Goal: Information Seeking & Learning: Learn about a topic

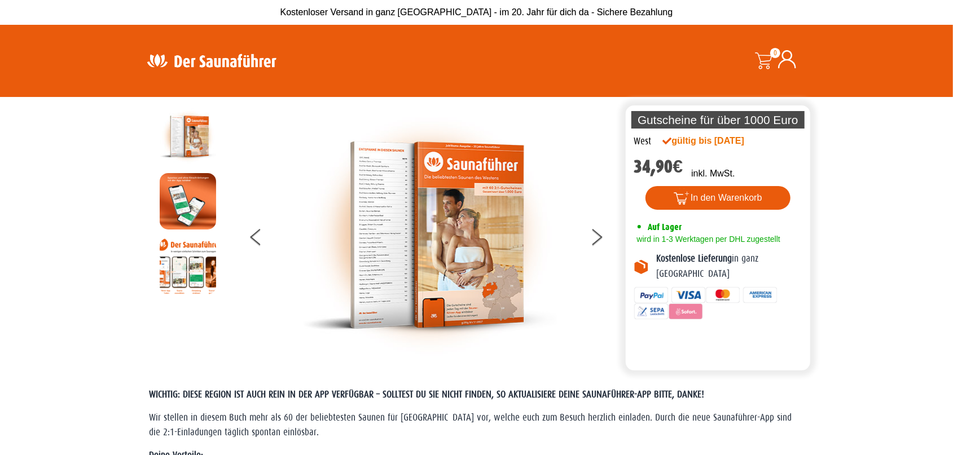
click at [371, 210] on img at bounding box center [430, 235] width 254 height 254
click at [191, 196] on img at bounding box center [188, 201] width 56 height 56
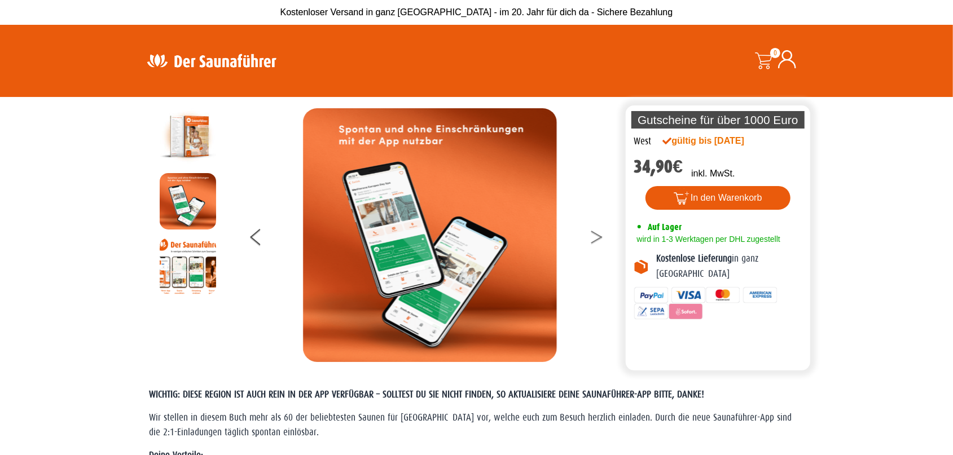
click at [594, 238] on button at bounding box center [603, 239] width 28 height 28
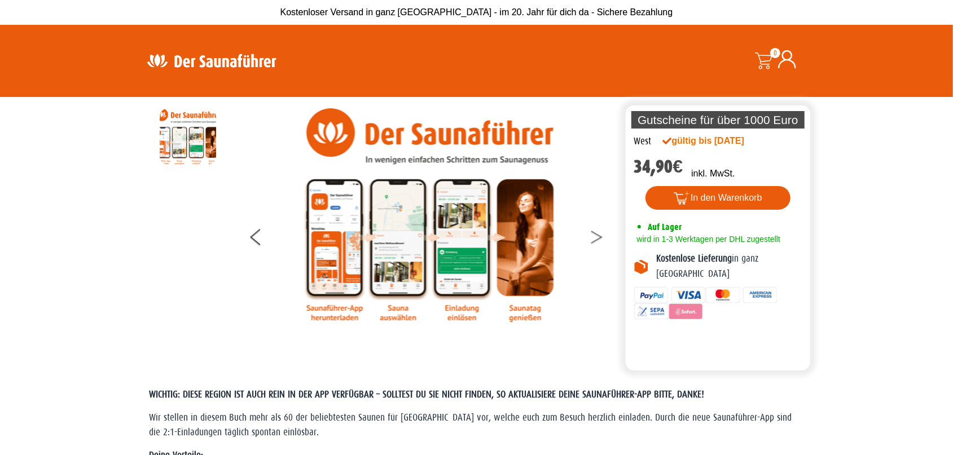
click at [594, 238] on button at bounding box center [603, 239] width 28 height 28
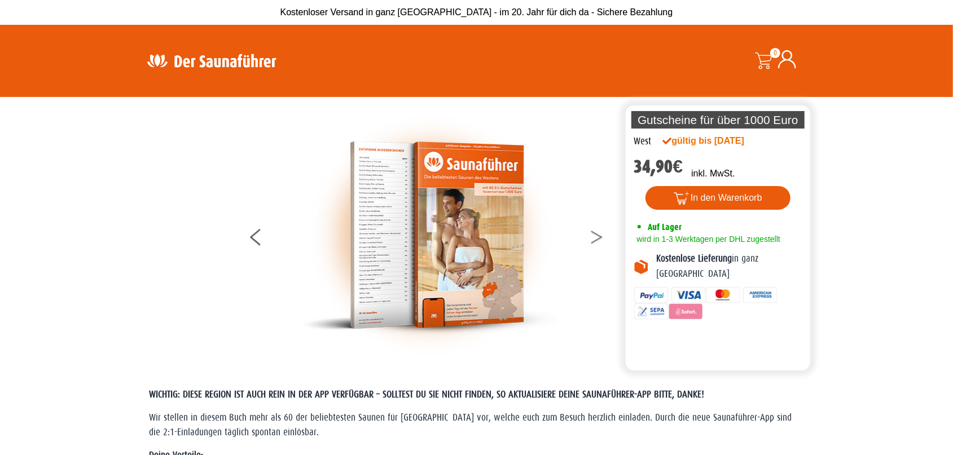
click at [594, 238] on button at bounding box center [603, 239] width 28 height 28
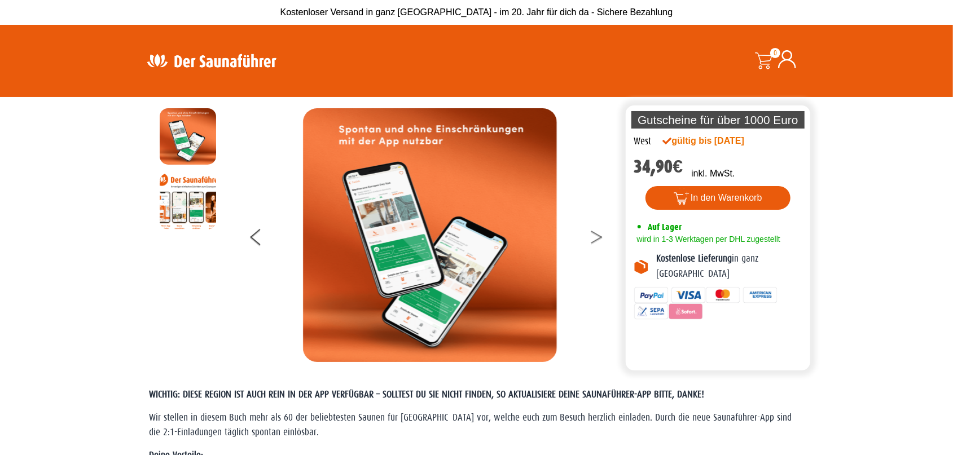
click at [594, 238] on button at bounding box center [603, 239] width 28 height 28
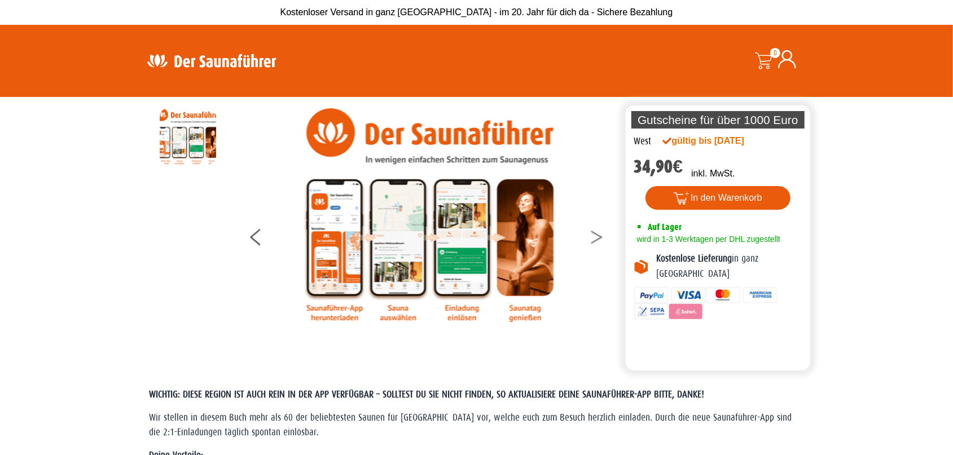
click at [594, 238] on button at bounding box center [603, 239] width 28 height 28
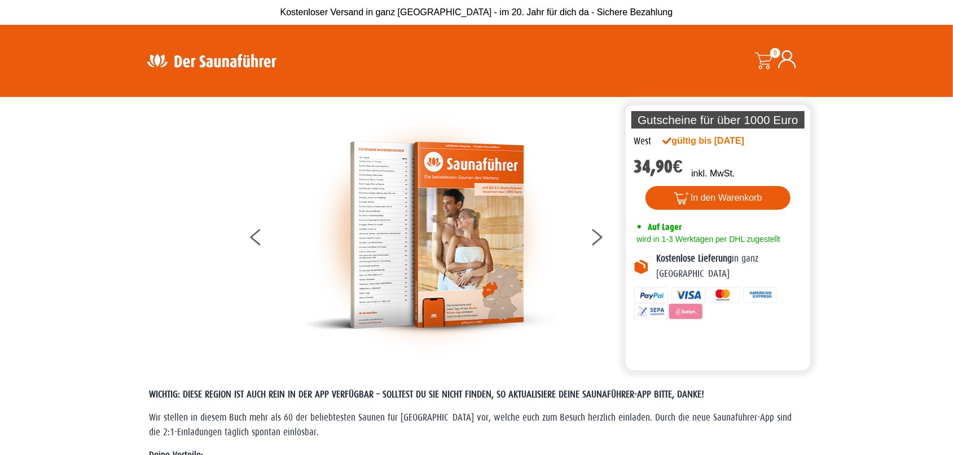
click at [507, 265] on img at bounding box center [430, 235] width 254 height 254
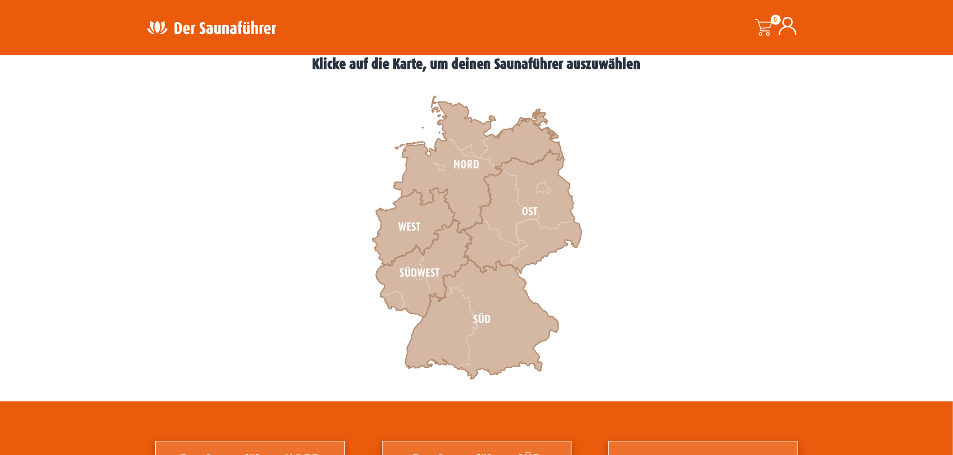
scroll to position [359, 0]
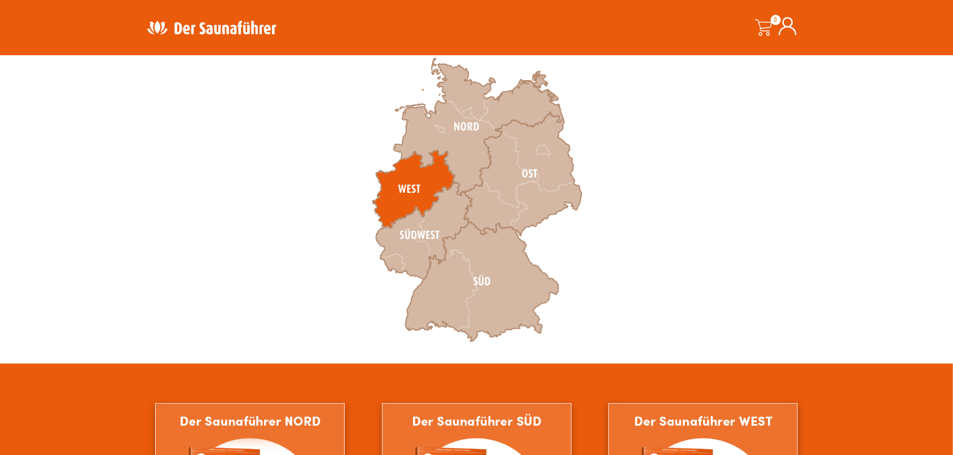
click at [395, 186] on icon at bounding box center [413, 190] width 82 height 78
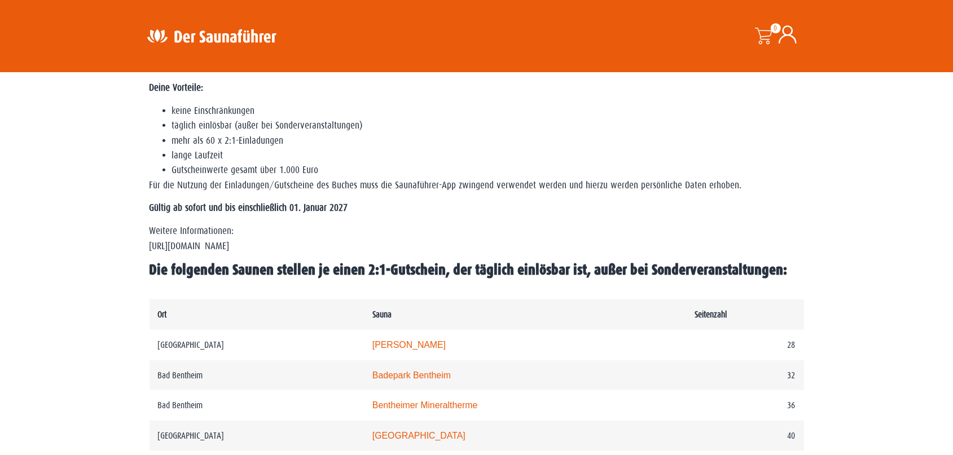
scroll to position [376, 0]
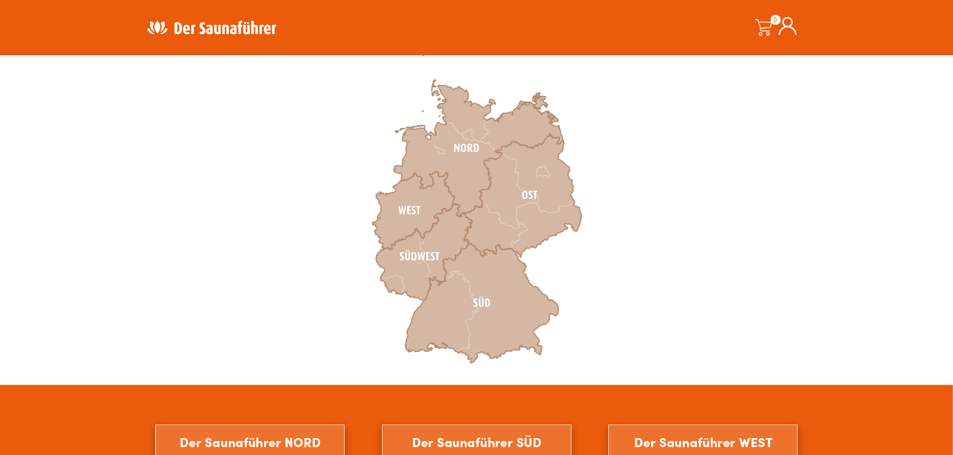
scroll to position [390, 0]
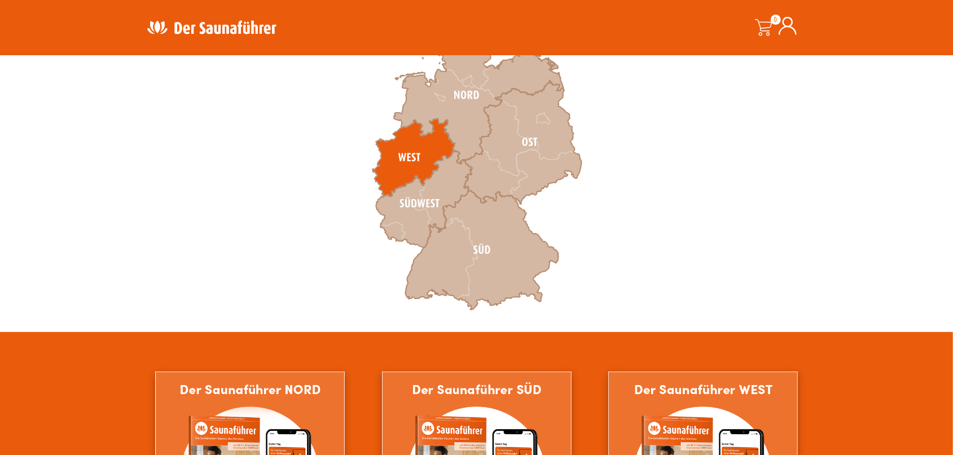
click at [412, 157] on icon at bounding box center [413, 158] width 82 height 78
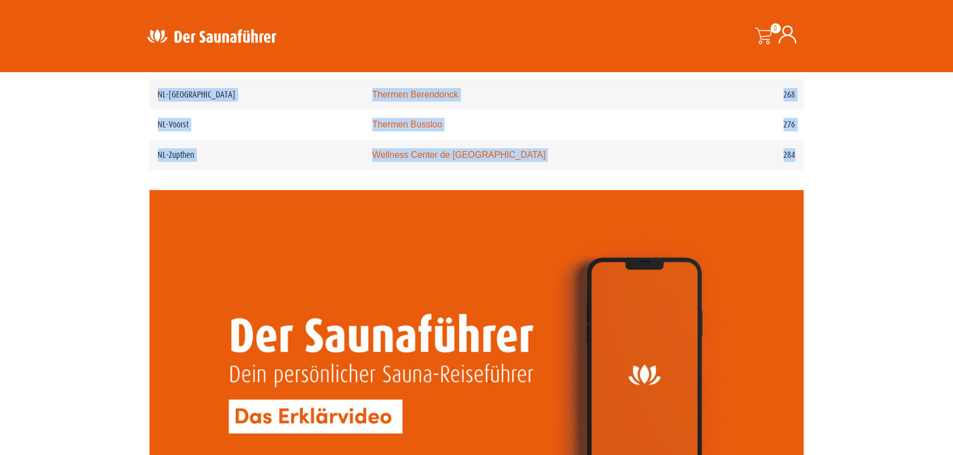
scroll to position [2579, 0]
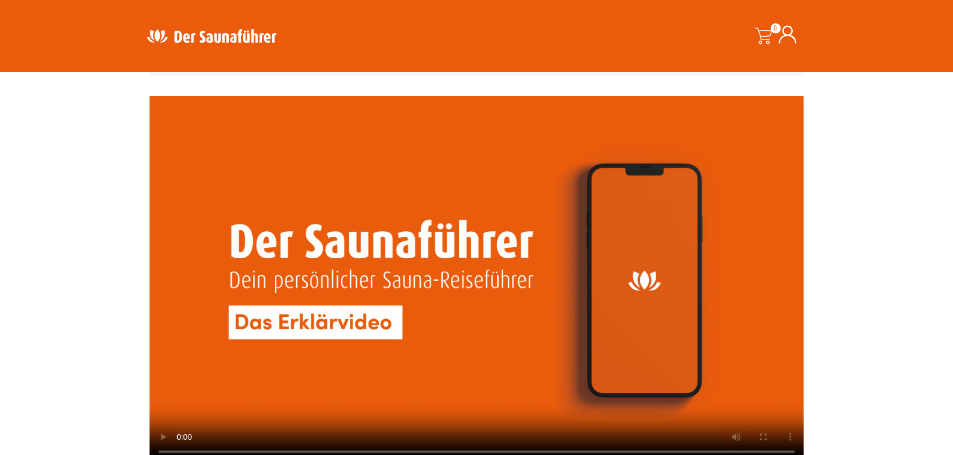
drag, startPoint x: 157, startPoint y: 243, endPoint x: 623, endPoint y: 477, distance: 521.4
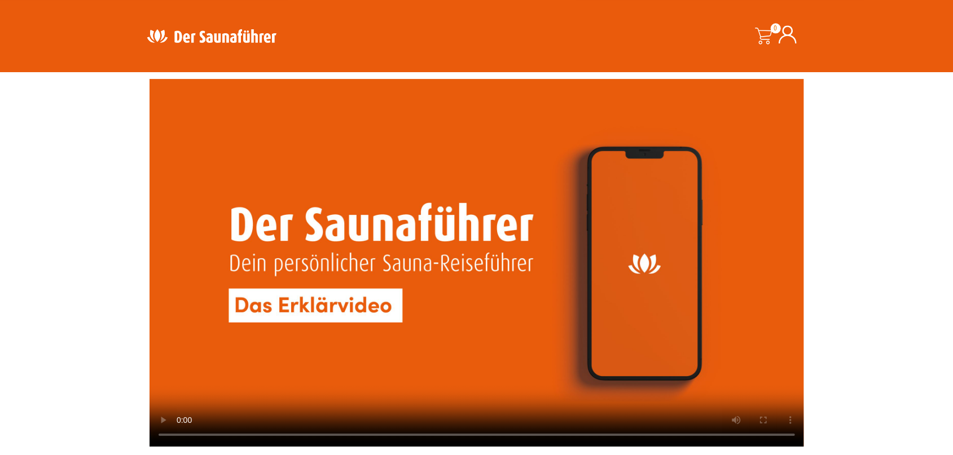
copy div "Aachen Carolus Thermen 28 Bad Bentheim Badepark Bentheim 32 Bad Bentheim Benthe…"
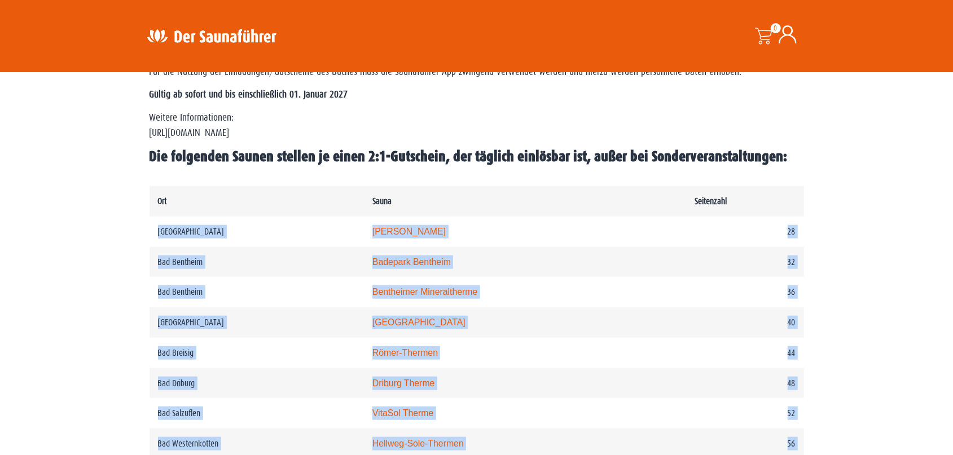
scroll to position [484, 0]
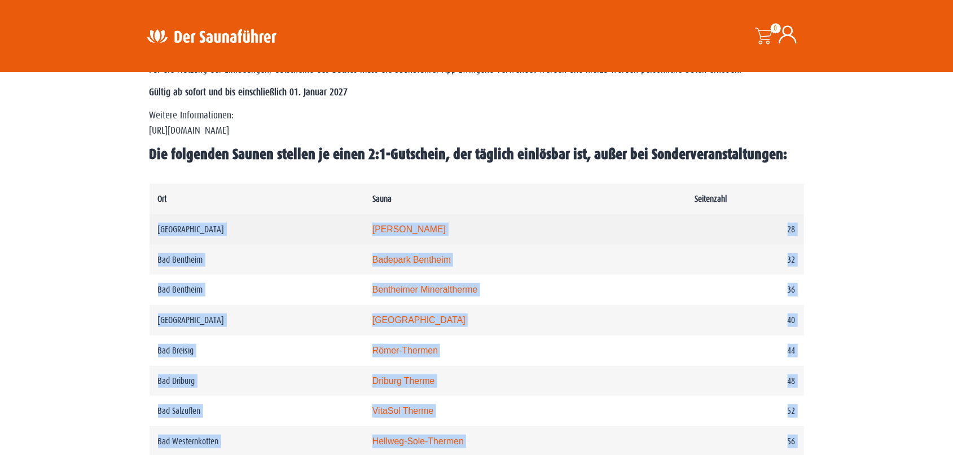
copy div "Aachen Carolus Thermen 28 Bad Bentheim Badepark Bentheim 32 Bad Bentheim Benthe…"
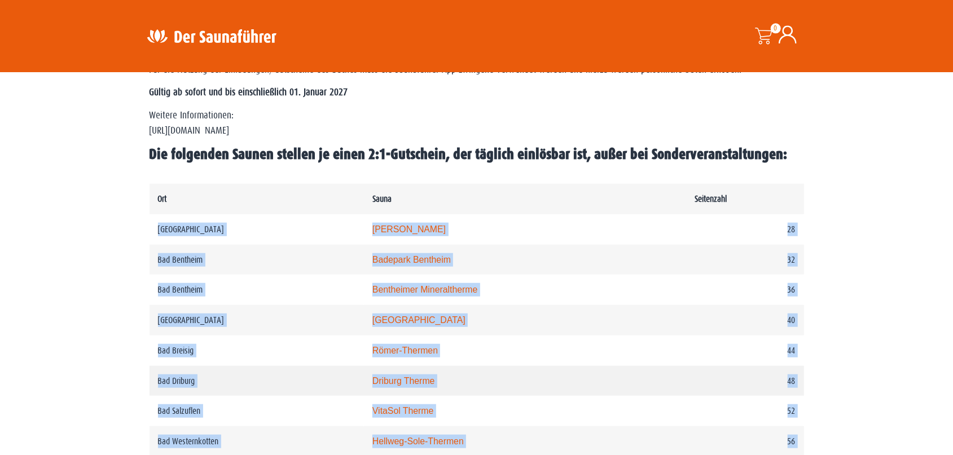
click at [695, 392] on td "48" at bounding box center [744, 381] width 117 height 30
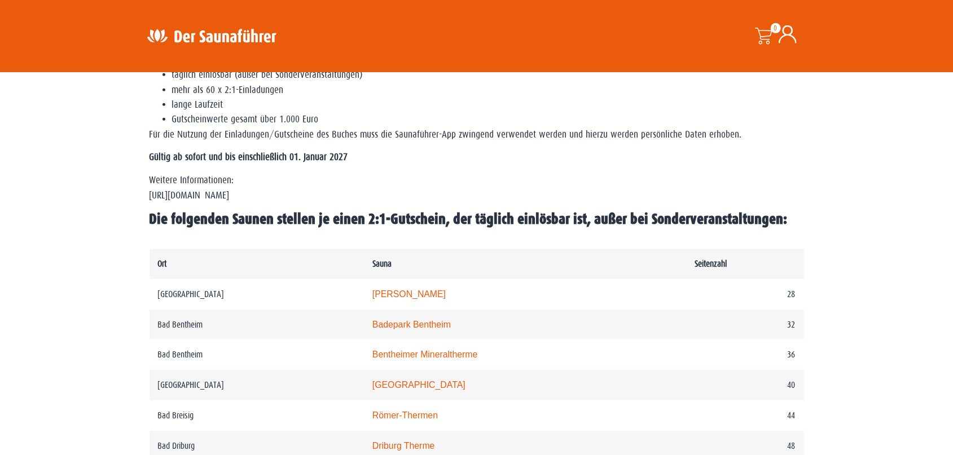
scroll to position [507, 0]
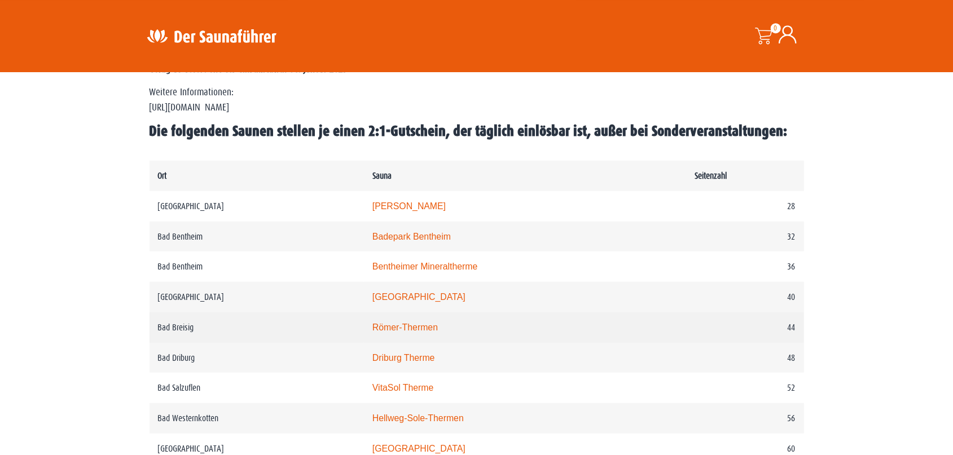
click at [409, 332] on link "Römer-Thermen" at bounding box center [404, 328] width 65 height 10
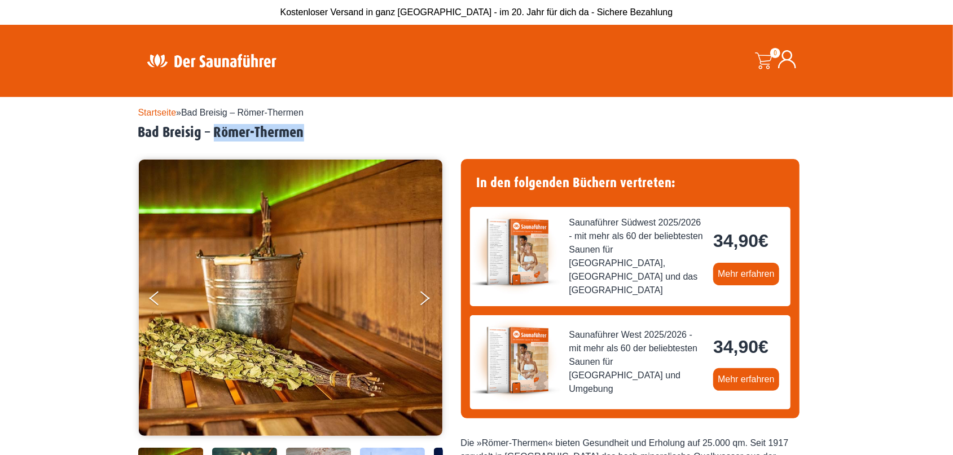
drag, startPoint x: 215, startPoint y: 134, endPoint x: 332, endPoint y: 134, distance: 117.3
click at [334, 134] on h2 "Bad Breisig – Römer-Thermen" at bounding box center [476, 132] width 677 height 17
